Goal: Task Accomplishment & Management: Use online tool/utility

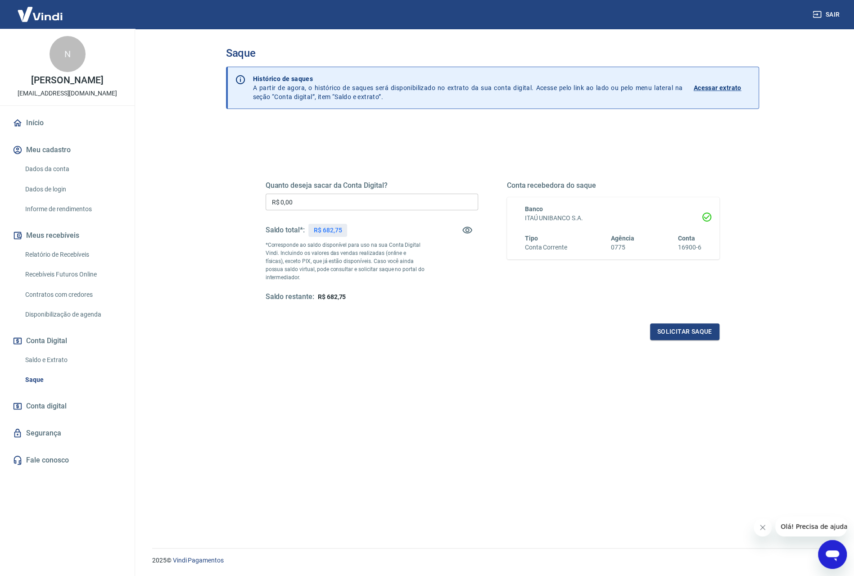
click at [328, 202] on input "R$ 0,00" at bounding box center [371, 201] width 212 height 17
type input "R$ 682,75"
click at [692, 331] on button "Solicitar saque" at bounding box center [684, 331] width 69 height 17
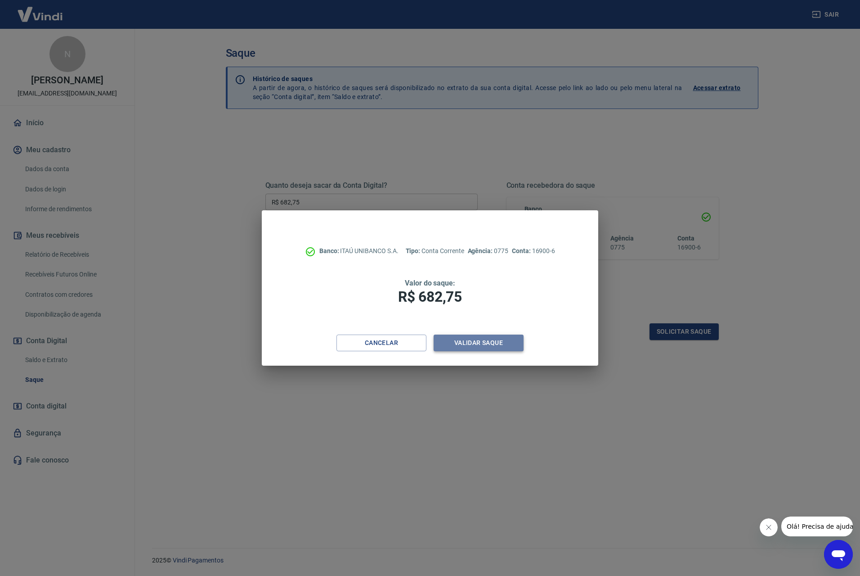
click at [461, 346] on button "Validar saque" at bounding box center [479, 342] width 90 height 17
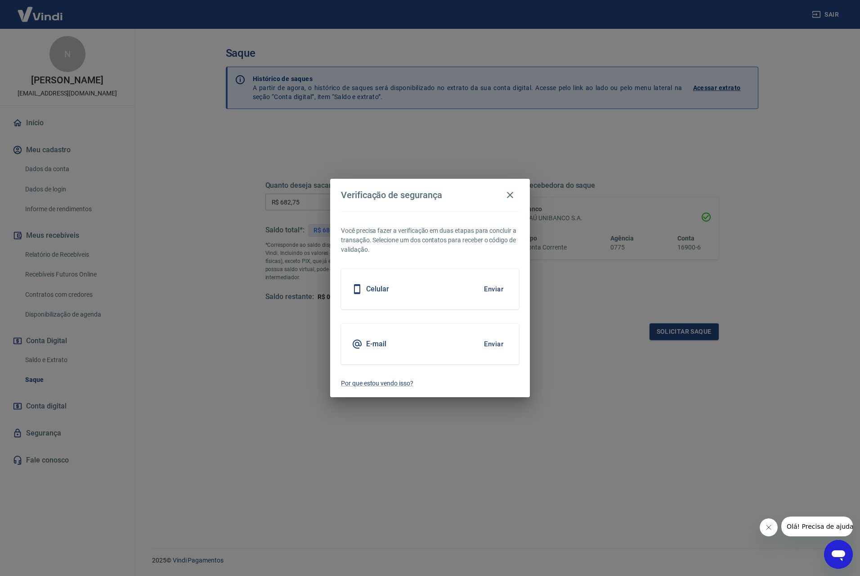
click at [495, 290] on button "Enviar" at bounding box center [493, 288] width 29 height 19
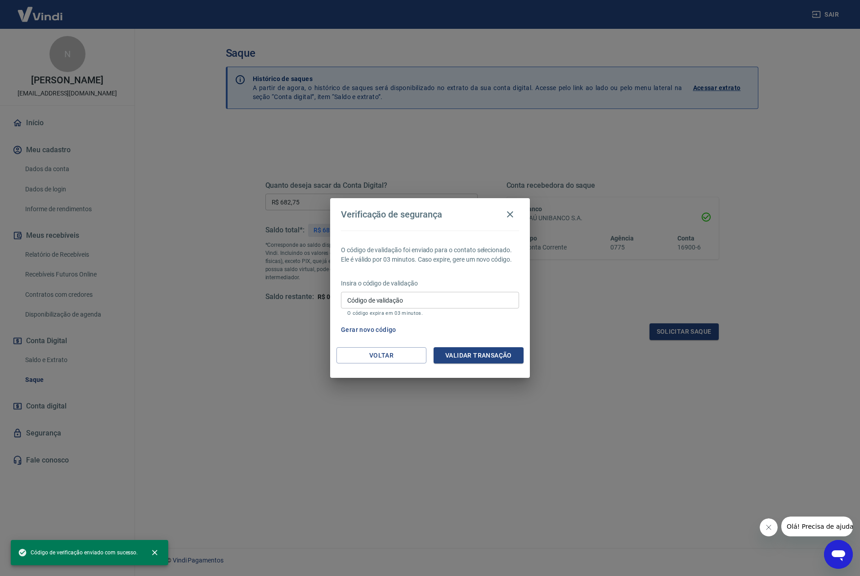
click at [361, 297] on div "Código de validação Código de validação O código expira em 03 minutos." at bounding box center [430, 304] width 178 height 24
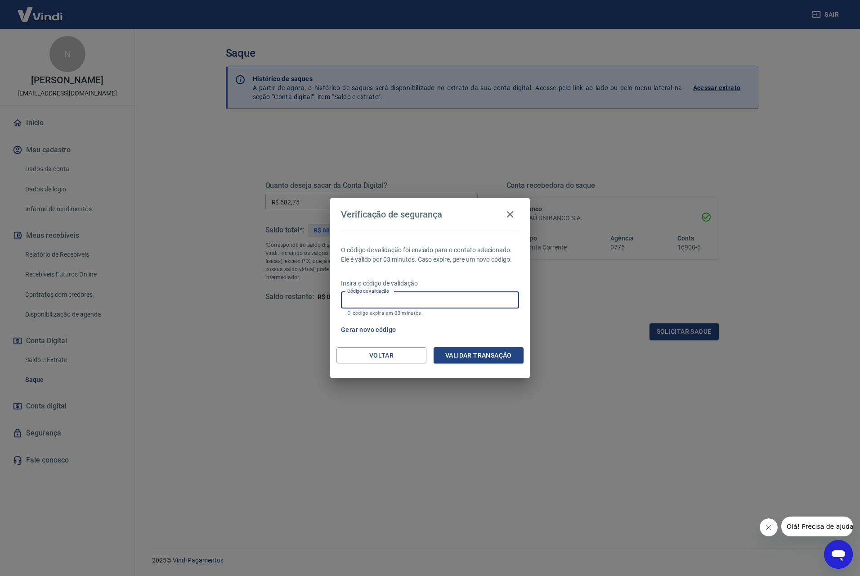
click at [360, 328] on button "Gerar novo código" at bounding box center [368, 329] width 63 height 17
click at [399, 300] on input "Código de validação" at bounding box center [430, 300] width 178 height 17
click at [362, 328] on button "Gerar novo código" at bounding box center [368, 329] width 63 height 17
click at [389, 356] on button "Voltar" at bounding box center [382, 355] width 90 height 17
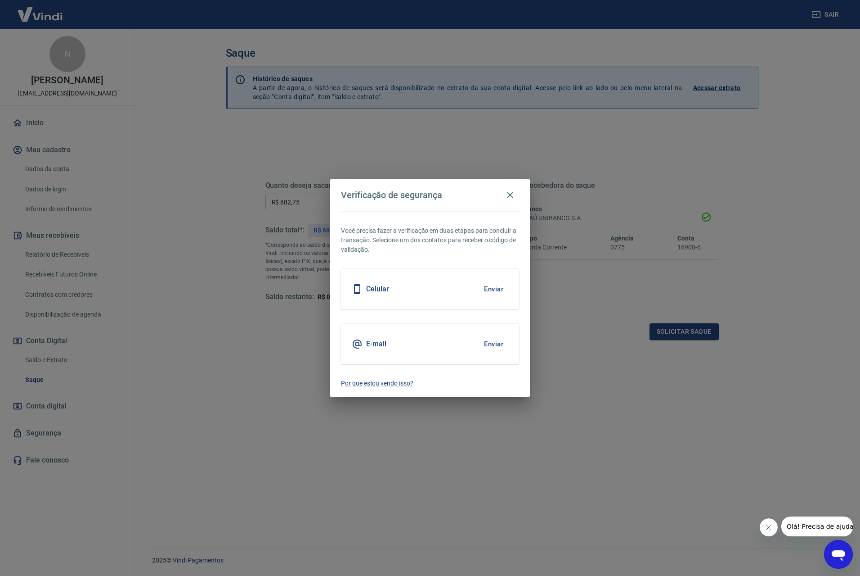
click at [493, 342] on button "Enviar" at bounding box center [493, 343] width 29 height 19
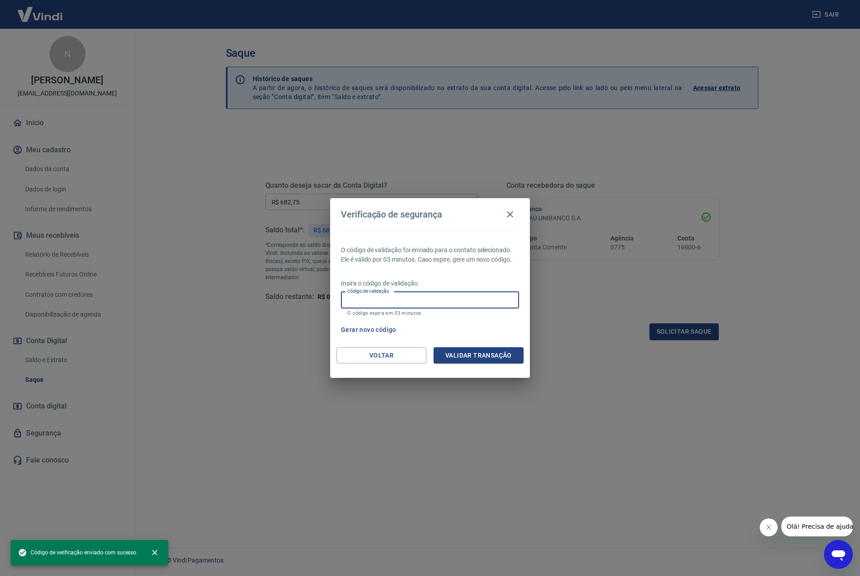
paste input "821192"
type input "821192"
click at [454, 360] on button "Validar transação" at bounding box center [479, 355] width 90 height 17
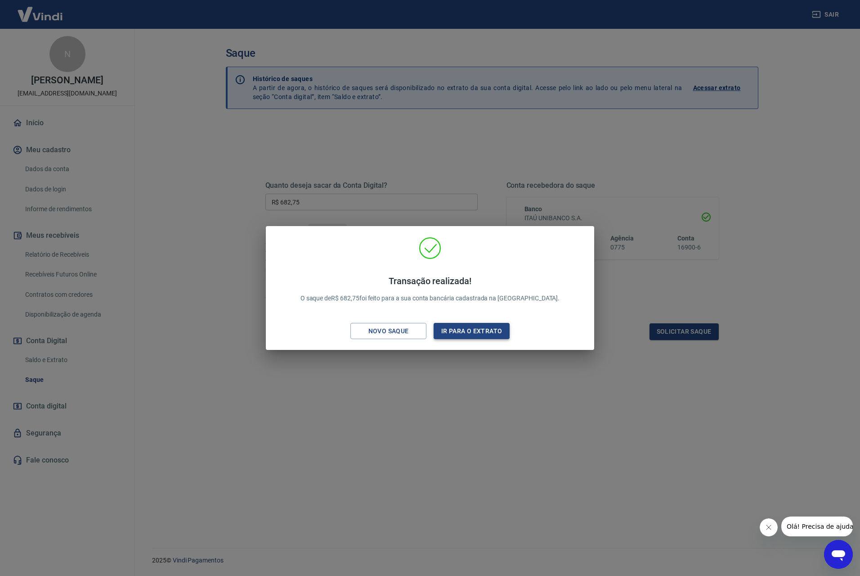
click at [472, 332] on button "Ir para o extrato" at bounding box center [472, 331] width 76 height 17
